Goal: Information Seeking & Learning: Compare options

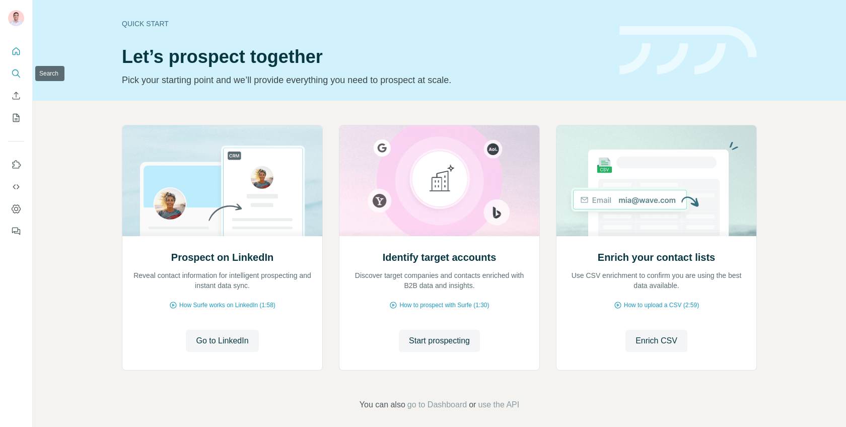
click at [16, 76] on icon "Search" at bounding box center [16, 73] width 10 height 10
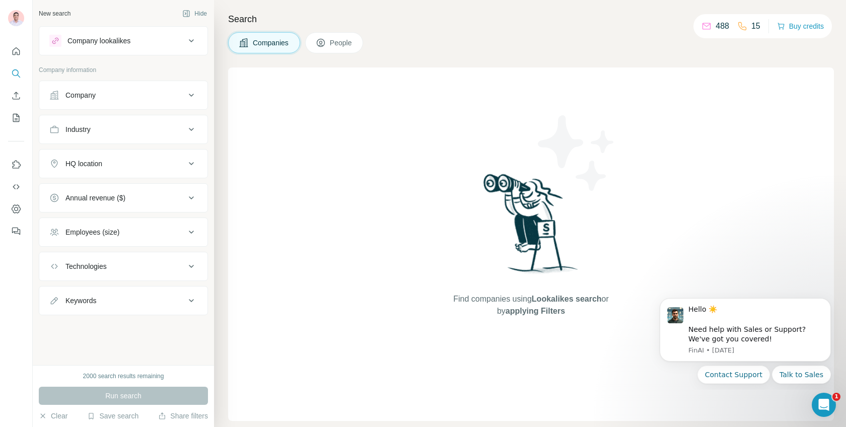
click at [90, 47] on button "Company lookalikes" at bounding box center [123, 41] width 168 height 24
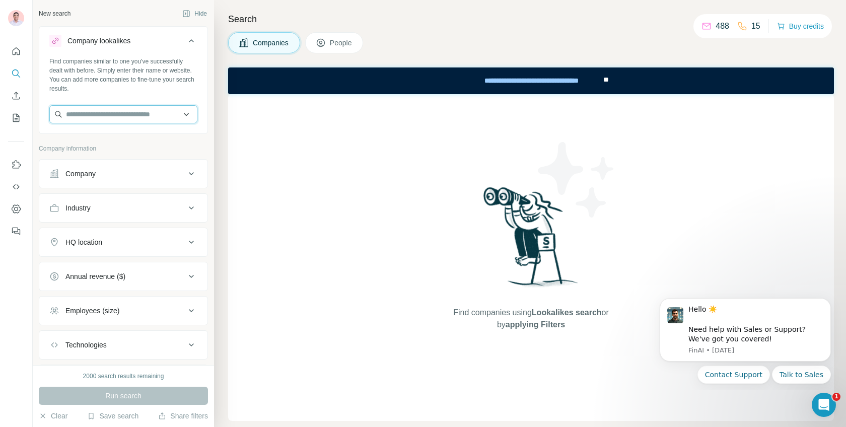
click at [104, 106] on input "text" at bounding box center [123, 114] width 148 height 18
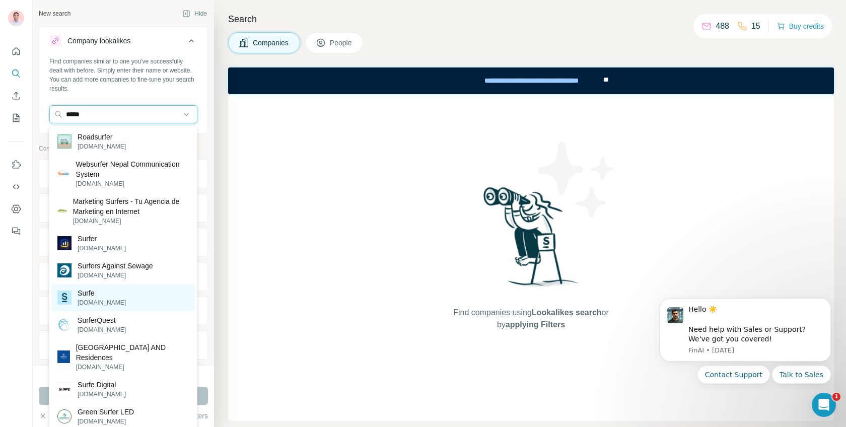
type input "*****"
click at [114, 292] on div "Surfe [DOMAIN_NAME]" at bounding box center [122, 297] width 143 height 27
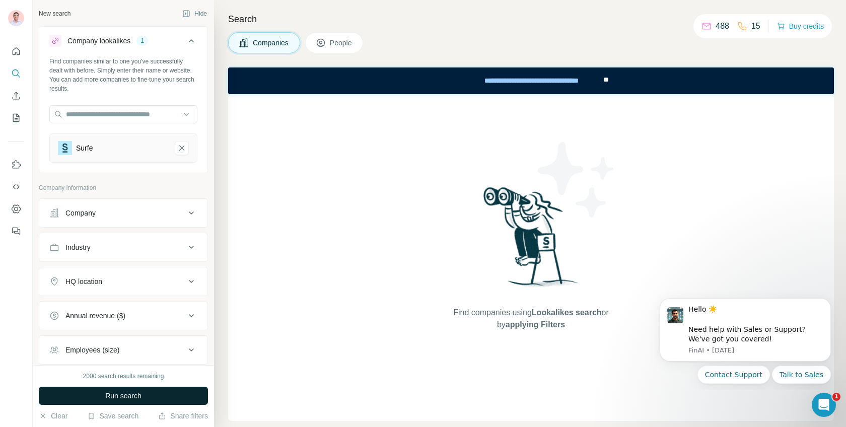
click at [114, 398] on span "Run search" at bounding box center [123, 396] width 36 height 10
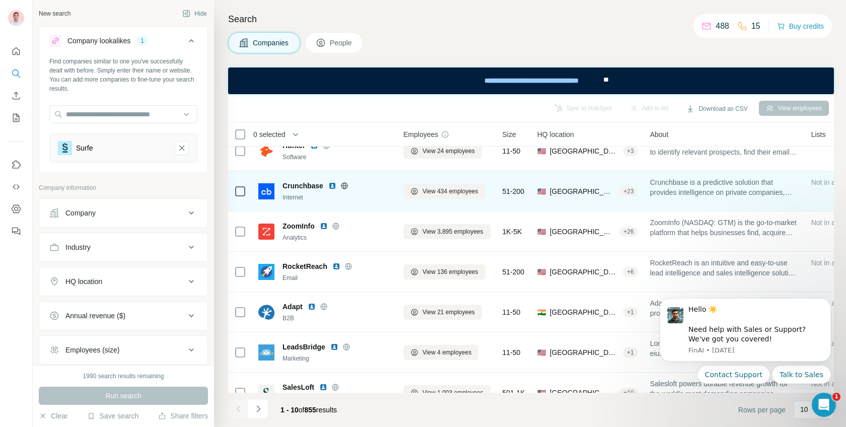
scroll to position [156, 0]
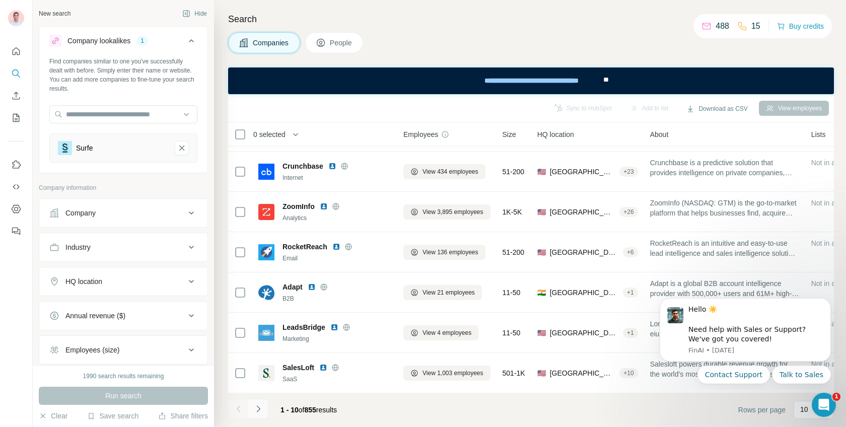
click at [260, 411] on icon "Navigate to next page" at bounding box center [258, 409] width 10 height 10
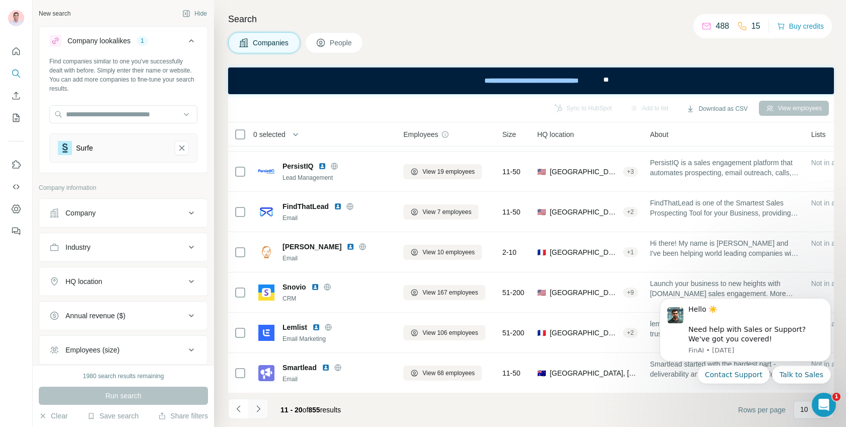
click at [256, 412] on icon "Navigate to next page" at bounding box center [258, 409] width 10 height 10
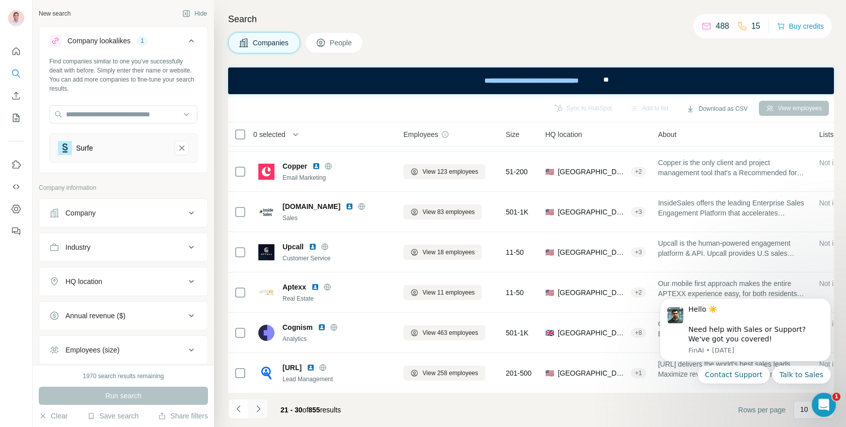
click at [265, 410] on button "Navigate to next page" at bounding box center [258, 409] width 20 height 20
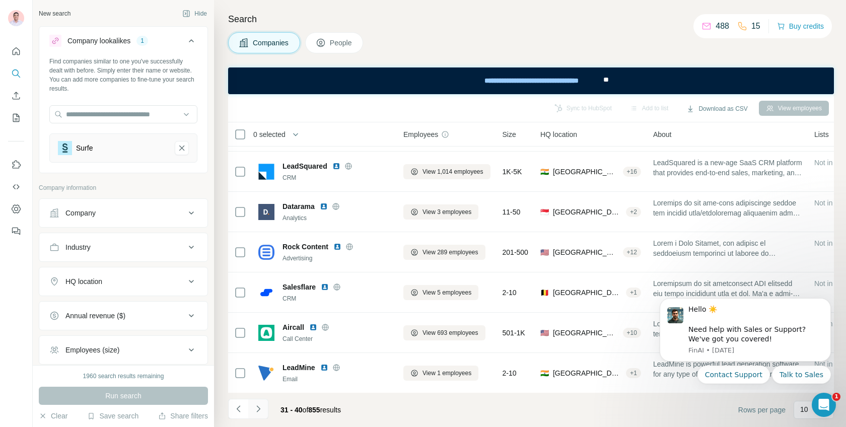
click at [259, 413] on icon "Navigate to next page" at bounding box center [258, 409] width 10 height 10
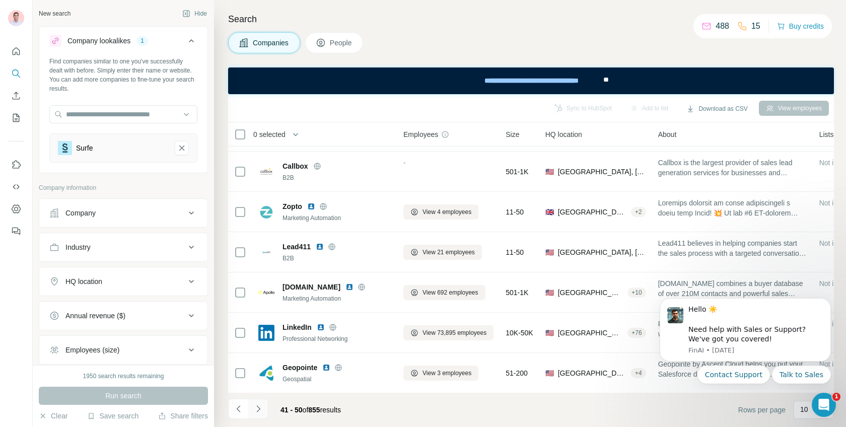
click at [259, 413] on icon "Navigate to next page" at bounding box center [258, 409] width 10 height 10
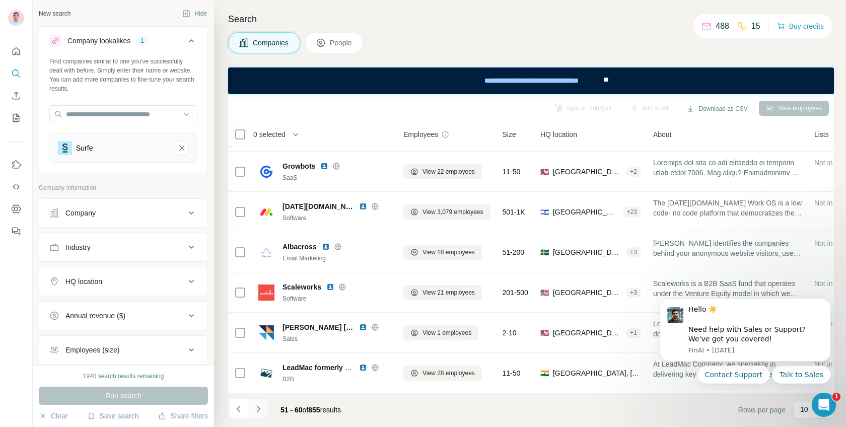
click at [259, 413] on icon "Navigate to next page" at bounding box center [258, 409] width 10 height 10
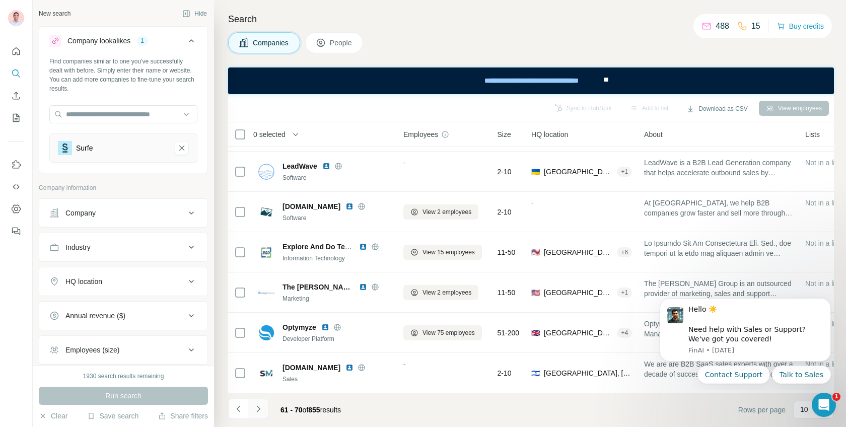
click at [259, 413] on icon "Navigate to next page" at bounding box center [258, 409] width 10 height 10
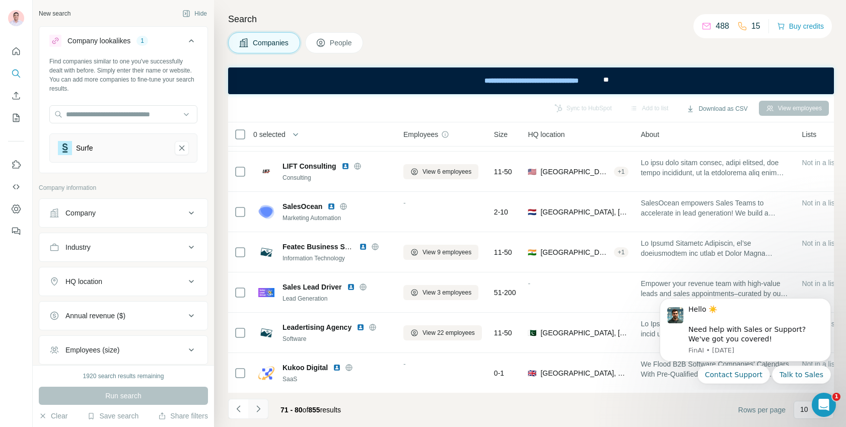
click at [259, 413] on icon "Navigate to next page" at bounding box center [258, 409] width 10 height 10
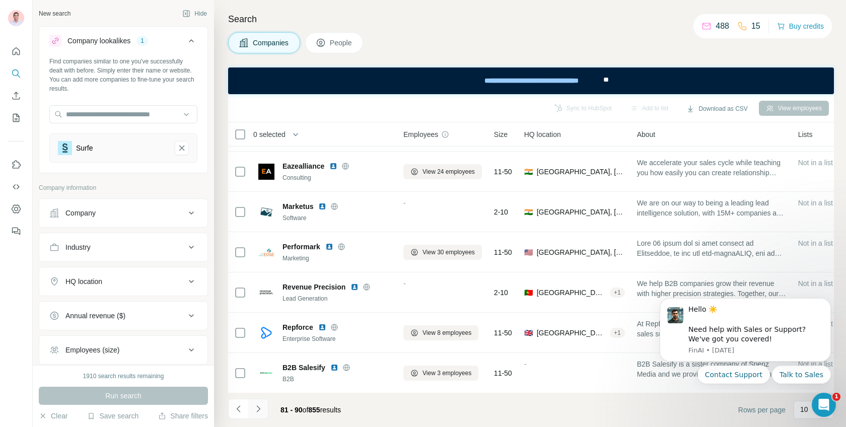
click at [259, 413] on icon "Navigate to next page" at bounding box center [258, 409] width 10 height 10
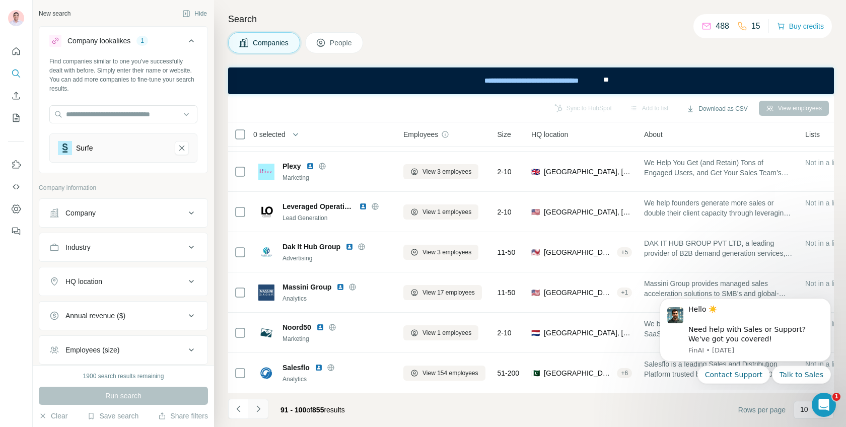
click at [259, 413] on icon "Navigate to next page" at bounding box center [258, 409] width 10 height 10
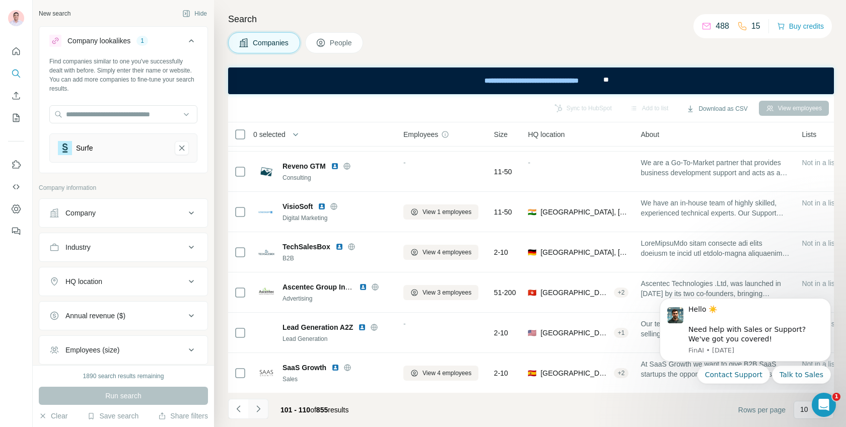
click at [259, 413] on icon "Navigate to next page" at bounding box center [258, 409] width 10 height 10
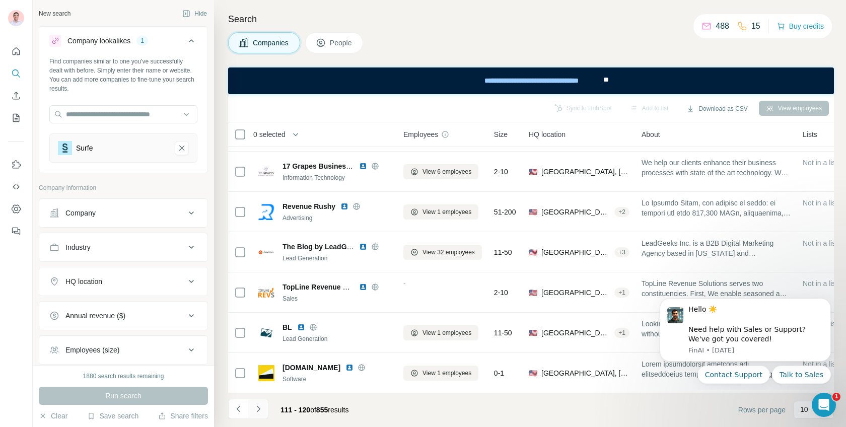
click at [259, 413] on icon "Navigate to next page" at bounding box center [258, 409] width 10 height 10
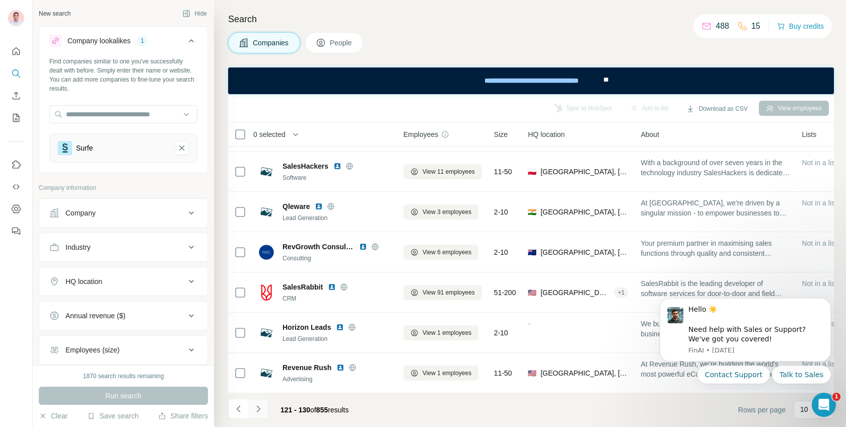
click at [262, 412] on icon "Navigate to next page" at bounding box center [258, 409] width 10 height 10
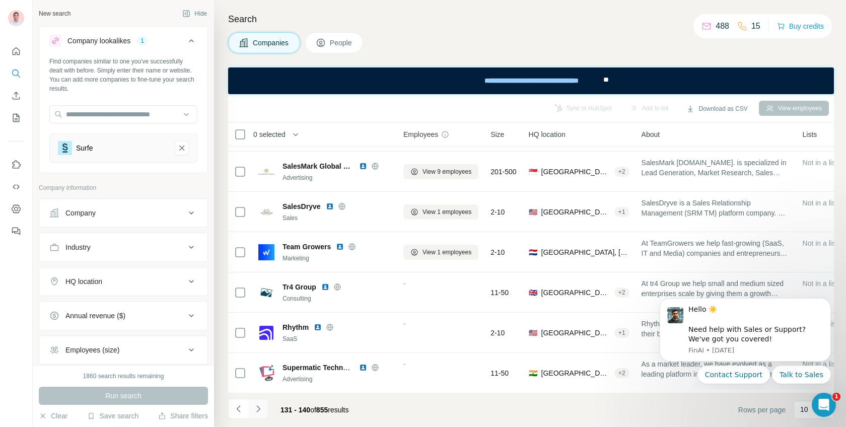
click at [262, 412] on icon "Navigate to next page" at bounding box center [258, 409] width 10 height 10
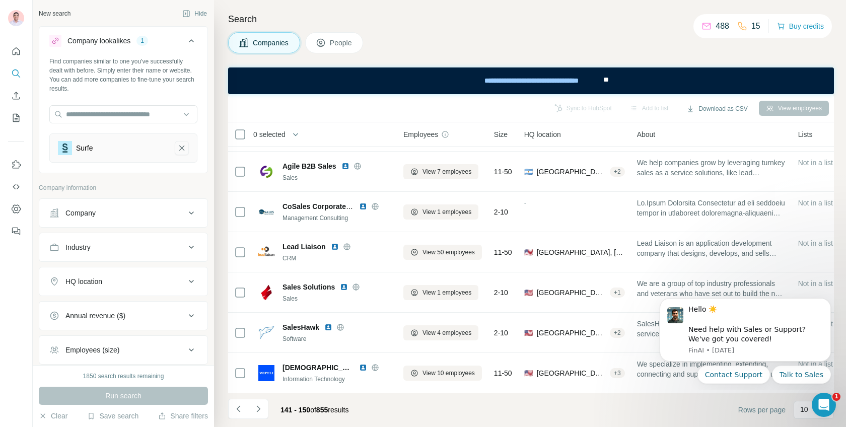
click at [183, 146] on icon "Surfe-remove-button" at bounding box center [181, 147] width 5 height 5
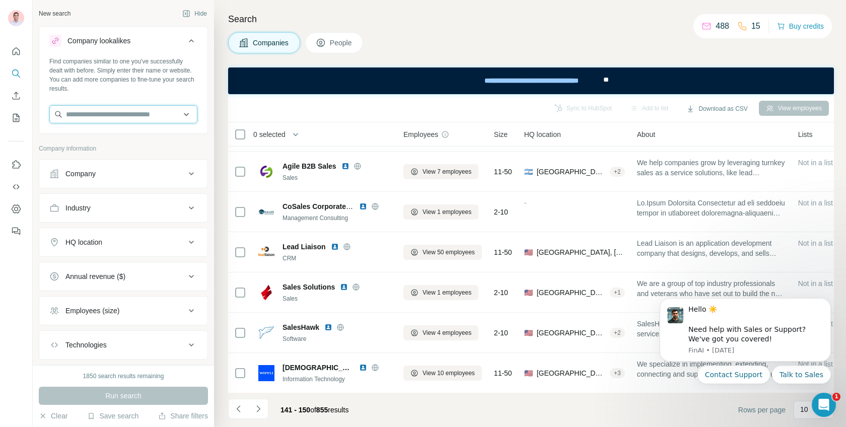
click at [130, 116] on input "text" at bounding box center [123, 114] width 148 height 18
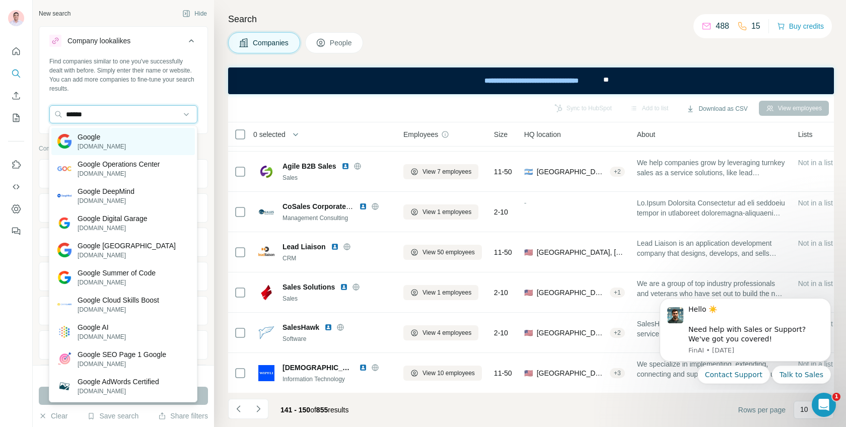
type input "******"
click at [127, 139] on div "Google [DOMAIN_NAME]" at bounding box center [122, 141] width 143 height 27
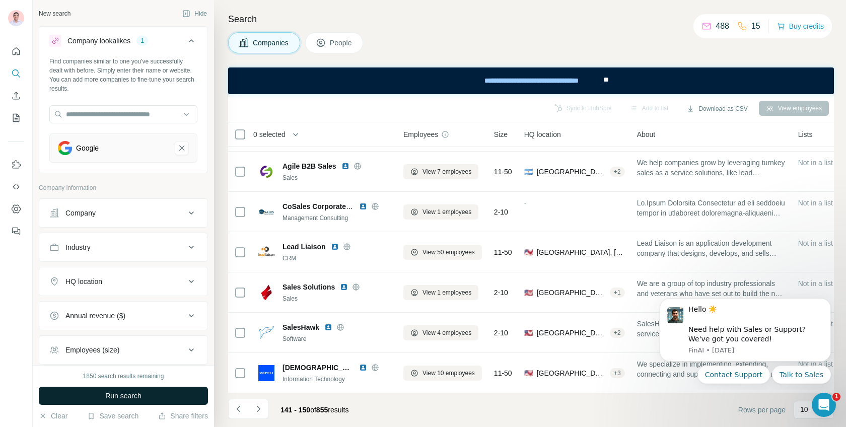
click at [127, 396] on span "Run search" at bounding box center [123, 396] width 36 height 10
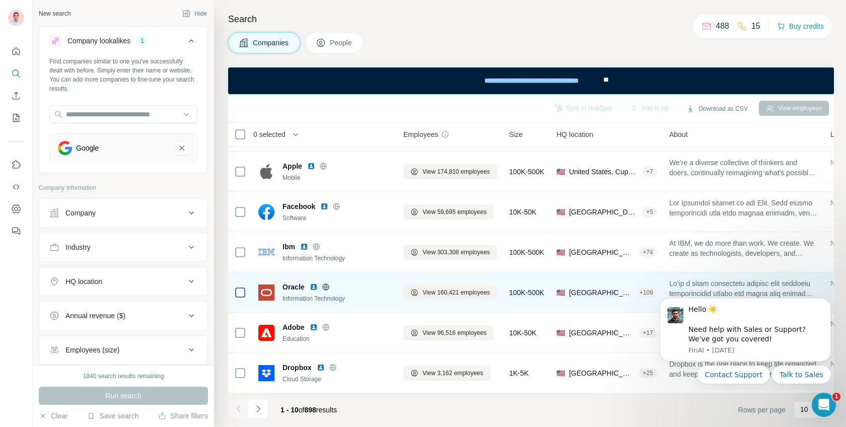
drag, startPoint x: 257, startPoint y: 410, endPoint x: 353, endPoint y: 288, distance: 154.8
click at [353, 288] on div "Sync to HubSpot Add to list Download as CSV View employees 0 selected Companies…" at bounding box center [531, 260] width 606 height 333
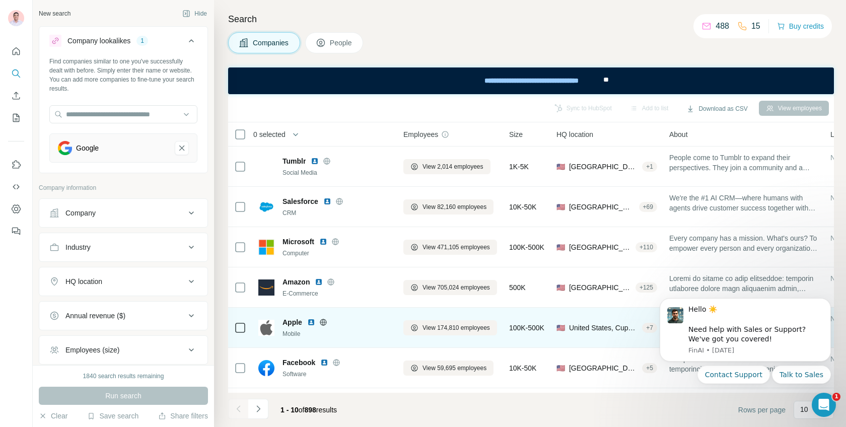
scroll to position [156, 0]
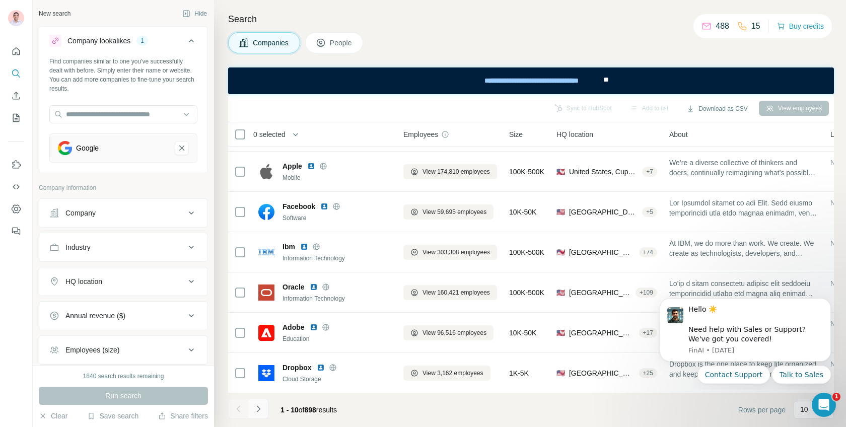
click at [265, 412] on button "Navigate to next page" at bounding box center [258, 409] width 20 height 20
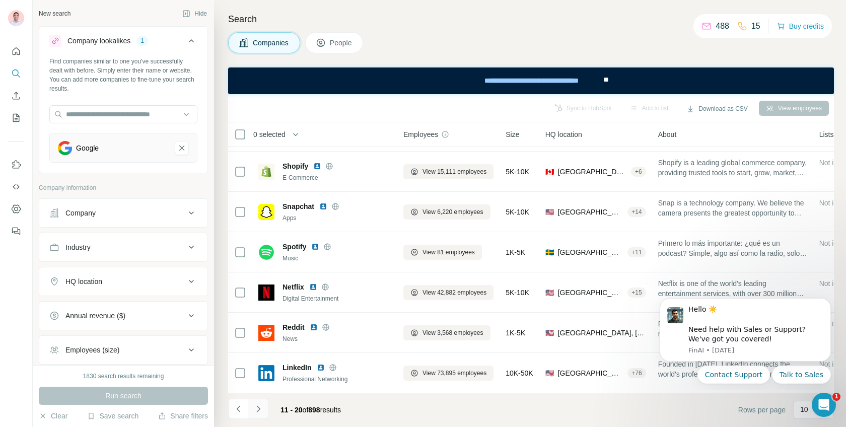
click at [265, 412] on button "Navigate to next page" at bounding box center [258, 409] width 20 height 20
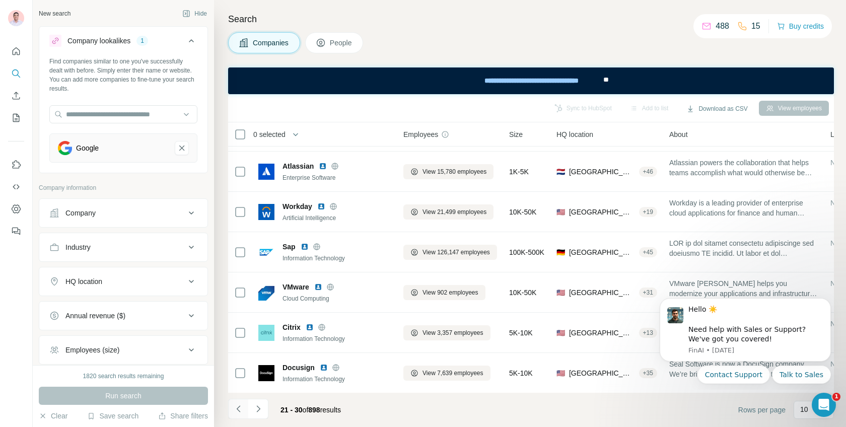
click at [242, 409] on icon "Navigate to previous page" at bounding box center [239, 409] width 10 height 10
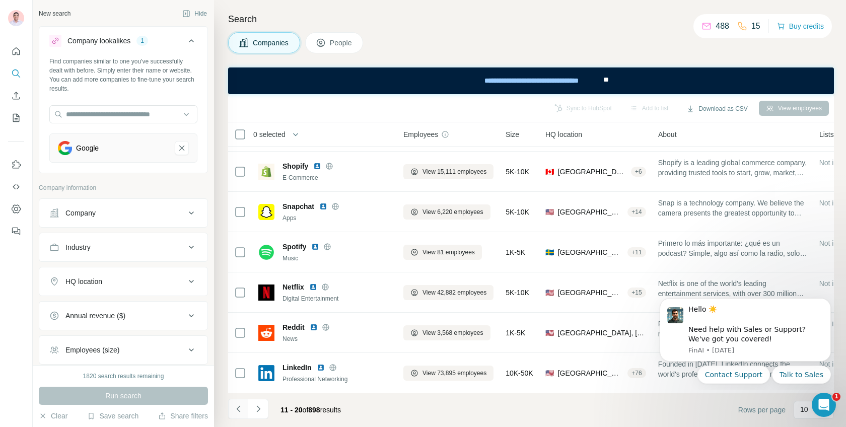
click at [242, 409] on icon "Navigate to previous page" at bounding box center [239, 409] width 10 height 10
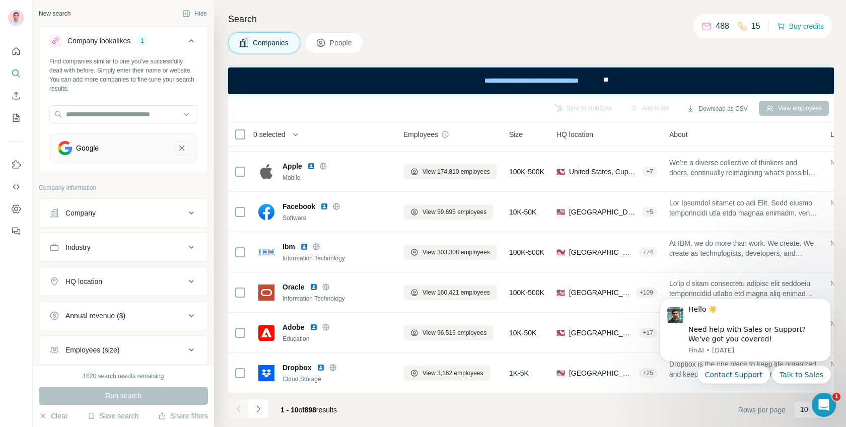
click at [180, 144] on icon "Google-remove-button" at bounding box center [181, 148] width 9 height 10
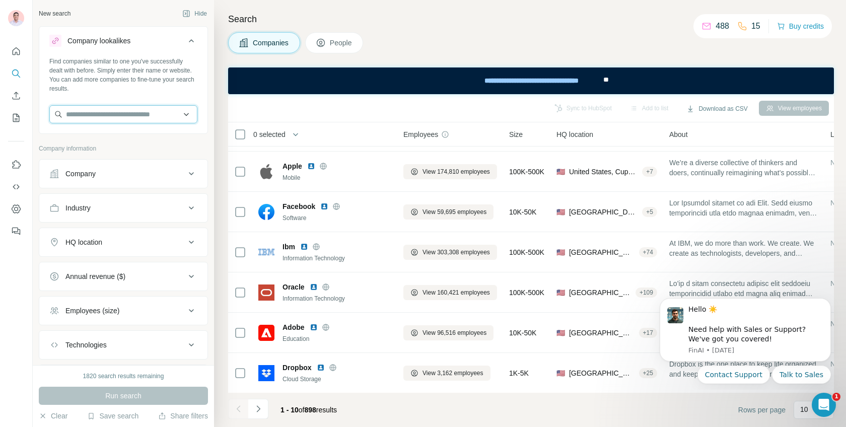
click at [138, 119] on input "text" at bounding box center [123, 114] width 148 height 18
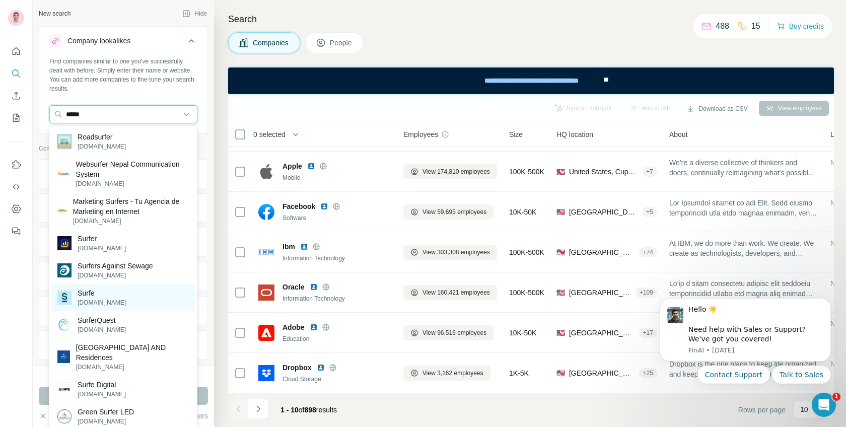
type input "*****"
click at [115, 294] on div "Surfe [DOMAIN_NAME]" at bounding box center [122, 297] width 143 height 27
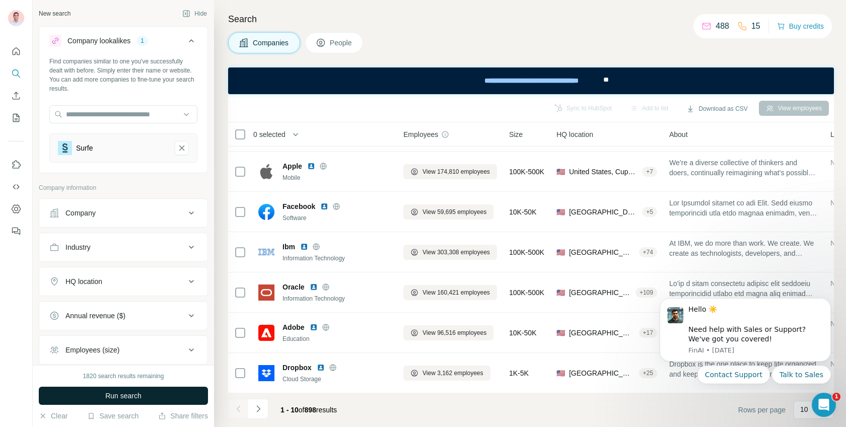
click at [133, 393] on span "Run search" at bounding box center [123, 396] width 36 height 10
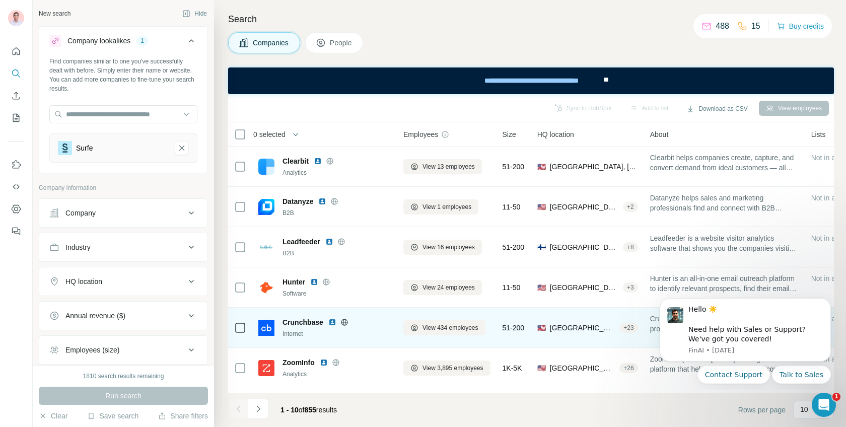
scroll to position [156, 0]
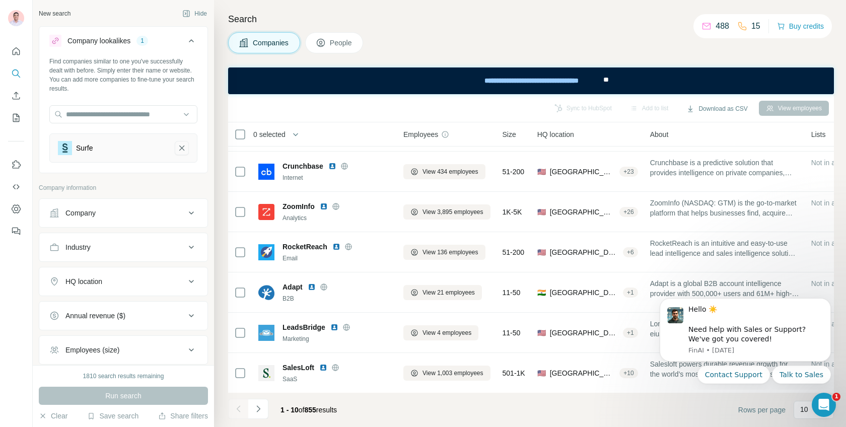
click at [183, 147] on icon "Surfe-remove-button" at bounding box center [181, 147] width 5 height 5
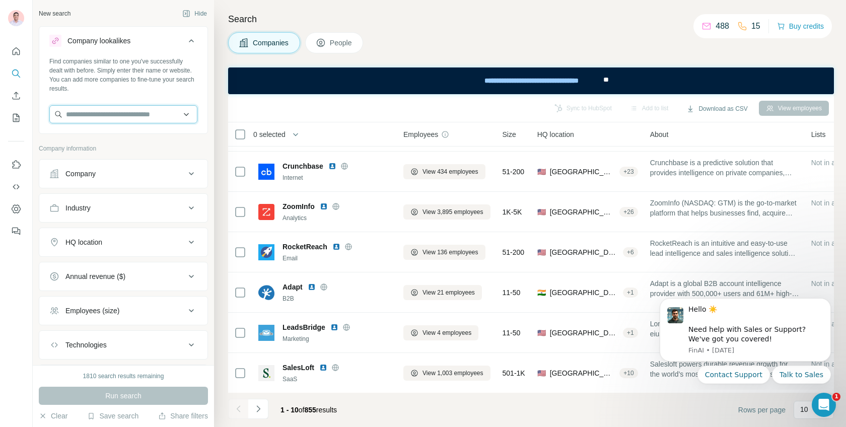
click at [159, 118] on input "text" at bounding box center [123, 114] width 148 height 18
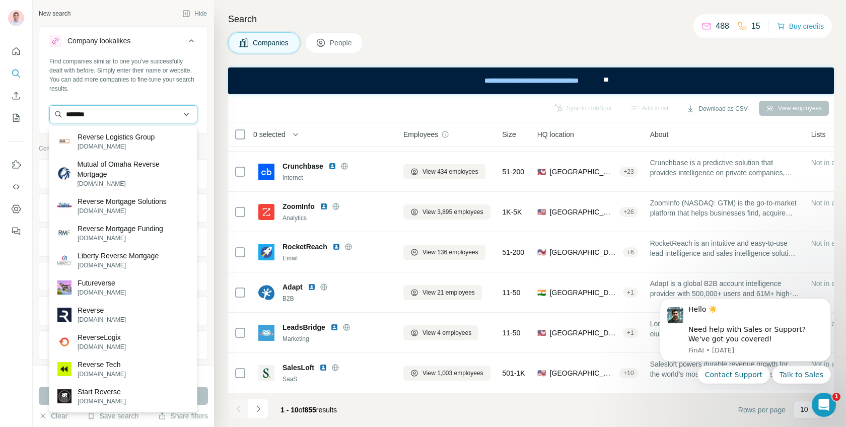
click at [108, 119] on input "*******" at bounding box center [123, 114] width 148 height 18
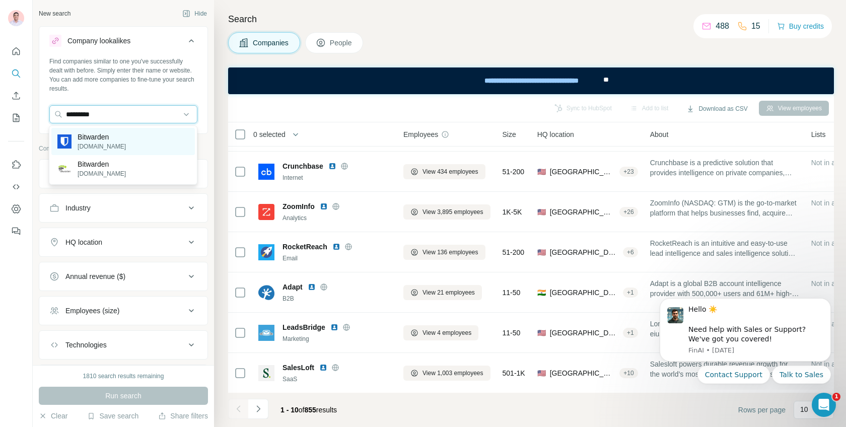
type input "*********"
click at [112, 148] on p "[DOMAIN_NAME]" at bounding box center [102, 146] width 48 height 9
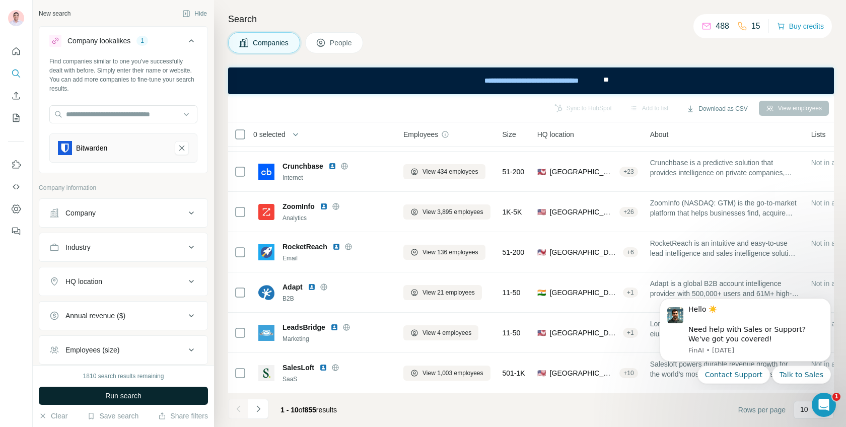
click at [134, 399] on span "Run search" at bounding box center [123, 396] width 36 height 10
